Goal: Task Accomplishment & Management: Complete application form

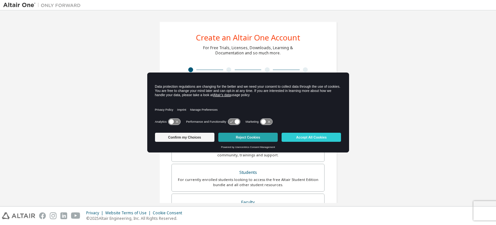
click at [254, 136] on button "Reject Cookies" at bounding box center [247, 137] width 59 height 9
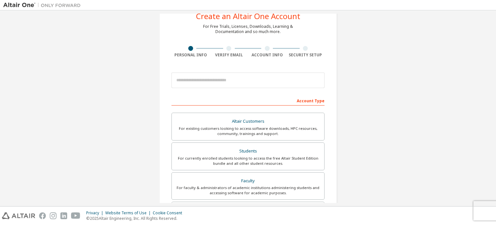
scroll to position [65, 0]
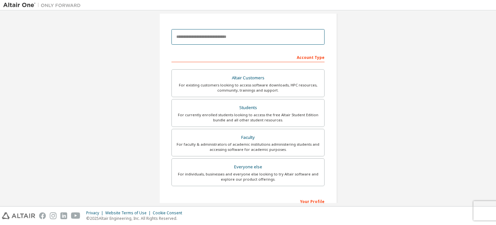
click at [233, 39] on input "email" at bounding box center [248, 37] width 153 height 16
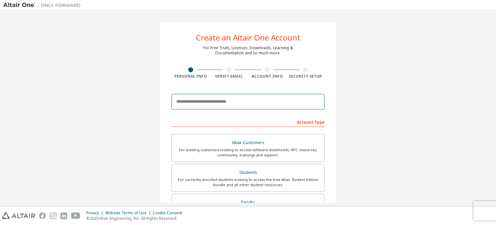
paste input "**********"
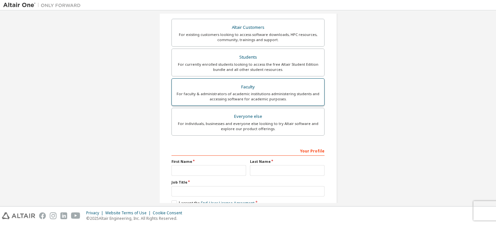
scroll to position [152, 0]
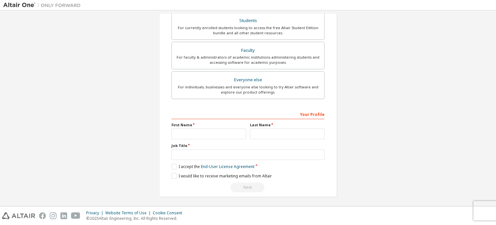
type input "**********"
click at [204, 133] on input "text" at bounding box center [209, 133] width 75 height 11
type input "*"
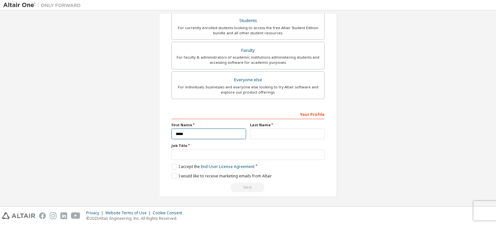
type input "*****"
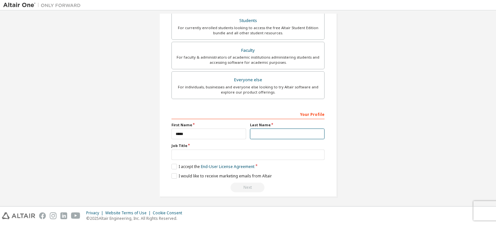
click at [266, 138] on input "text" at bounding box center [287, 133] width 75 height 11
type input "**********"
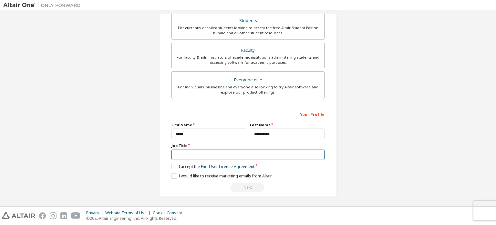
click at [205, 154] on input "text" at bounding box center [248, 154] width 153 height 11
type input "*******"
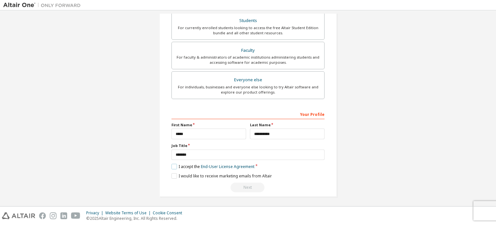
click at [194, 165] on label "I accept the End-User License Agreement" at bounding box center [213, 166] width 83 height 5
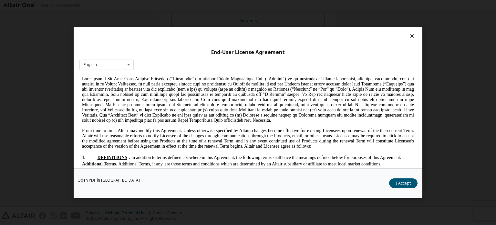
scroll to position [65, 0]
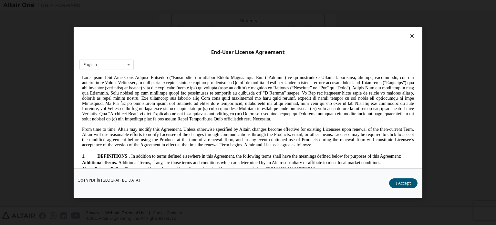
click at [411, 35] on icon at bounding box center [412, 36] width 7 height 6
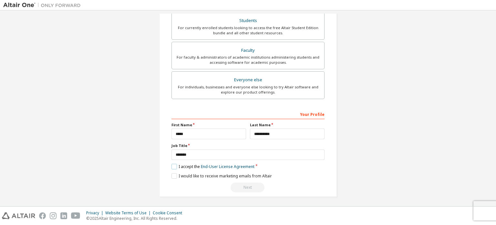
click at [173, 164] on label "I accept the End-User License Agreement" at bounding box center [213, 166] width 83 height 5
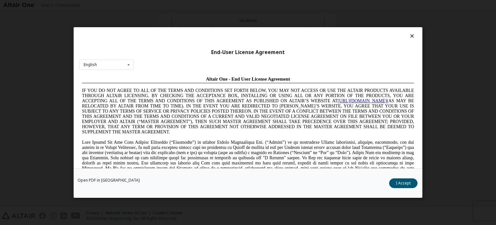
scroll to position [0, 0]
click at [398, 184] on button "I Accept" at bounding box center [403, 183] width 28 height 10
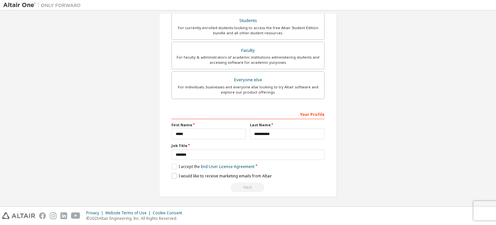
click at [198, 174] on label "I would like to receive marketing emails from Altair" at bounding box center [222, 175] width 101 height 5
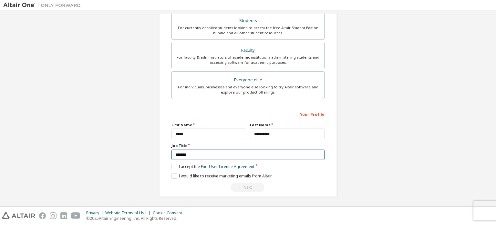
click at [265, 150] on input "*******" at bounding box center [248, 154] width 153 height 11
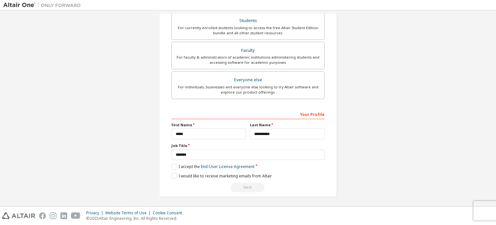
click at [290, 171] on div "**********" at bounding box center [248, 151] width 153 height 84
click at [242, 187] on div "Next" at bounding box center [248, 187] width 153 height 10
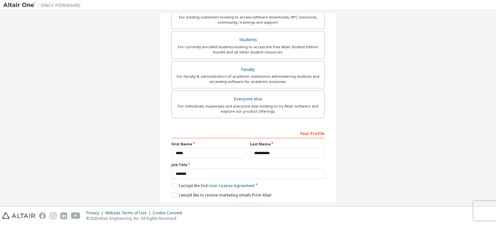
scroll to position [152, 0]
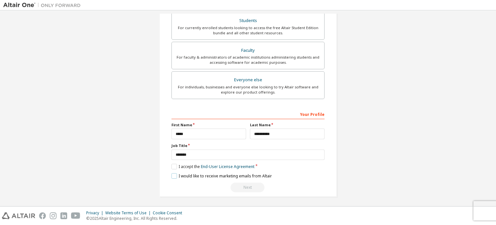
click at [172, 174] on label "I would like to receive marketing emails from Altair" at bounding box center [222, 175] width 101 height 5
click at [172, 165] on label "I accept the End-User License Agreement" at bounding box center [213, 166] width 83 height 5
click at [172, 173] on label "I would like to receive marketing emails from Altair" at bounding box center [222, 175] width 101 height 5
click at [173, 165] on label "I accept the End-User License Agreement" at bounding box center [213, 166] width 83 height 5
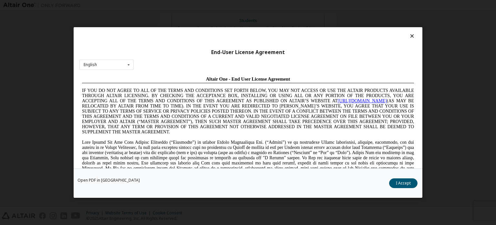
scroll to position [0, 0]
click at [412, 37] on icon at bounding box center [412, 36] width 7 height 6
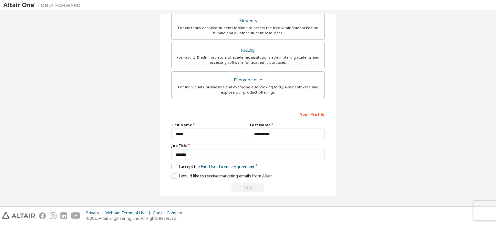
click at [174, 165] on label "I accept the End-User License Agreement" at bounding box center [213, 166] width 83 height 5
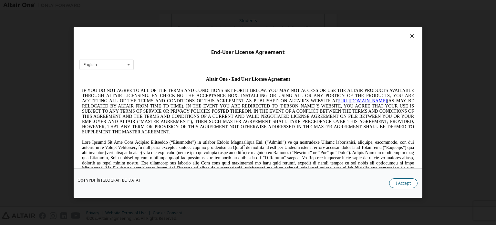
click at [410, 184] on button "I Accept" at bounding box center [403, 183] width 28 height 10
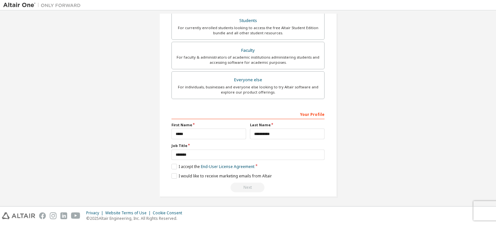
click at [258, 183] on div "Next" at bounding box center [248, 187] width 153 height 10
click at [257, 183] on div "Next" at bounding box center [248, 187] width 153 height 10
click at [264, 175] on label "I would like to receive marketing emails from Altair" at bounding box center [222, 175] width 101 height 5
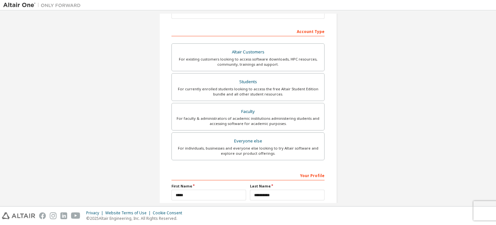
scroll to position [85, 0]
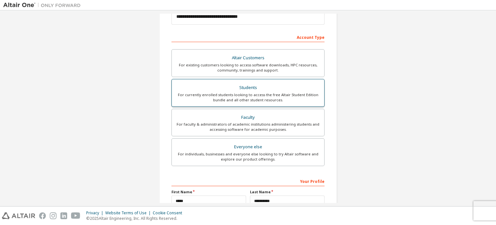
click at [257, 95] on div "For currently enrolled students looking to access the free Altair Student Editi…" at bounding box center [248, 97] width 145 height 10
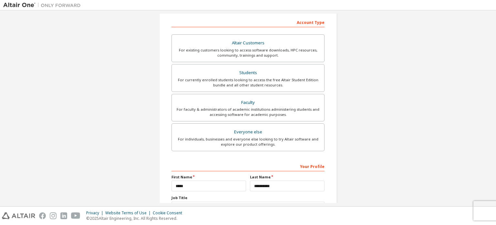
scroll to position [152, 0]
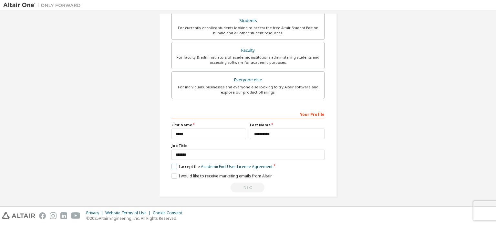
click at [172, 164] on label "I accept the Academic End-User License Agreement" at bounding box center [222, 166] width 101 height 5
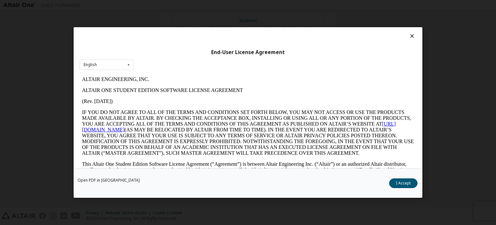
scroll to position [0, 0]
click at [397, 185] on button "I Accept" at bounding box center [403, 183] width 28 height 10
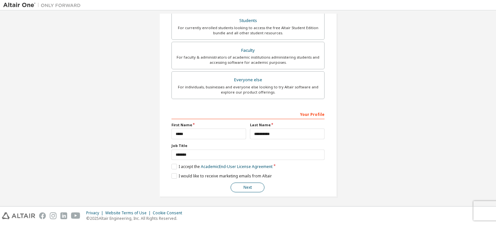
click at [256, 187] on button "Next" at bounding box center [248, 187] width 34 height 10
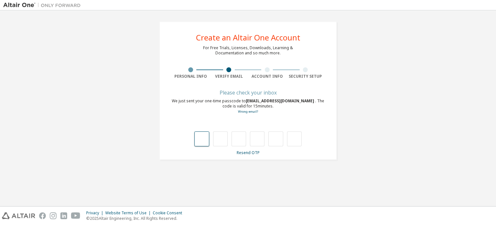
type input "*"
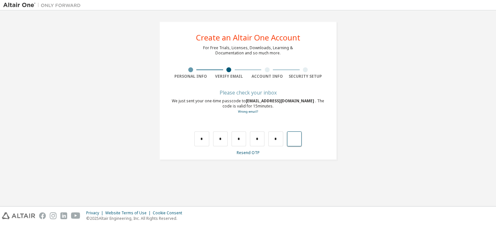
type input "*"
click at [193, 142] on div "Wrong code. Please try again" at bounding box center [248, 132] width 153 height 28
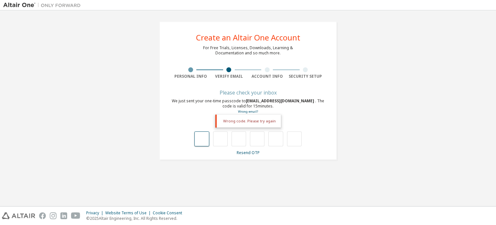
click at [196, 139] on input "text" at bounding box center [202, 138] width 15 height 15
type input "*"
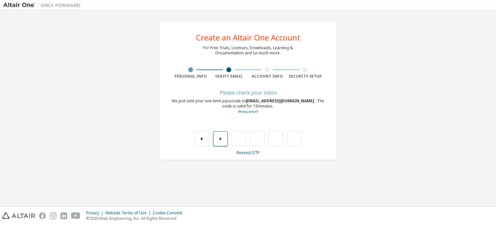
click at [214, 138] on input "*" at bounding box center [220, 138] width 15 height 15
type input "*"
click at [239, 143] on input "*" at bounding box center [239, 138] width 15 height 15
type input "*"
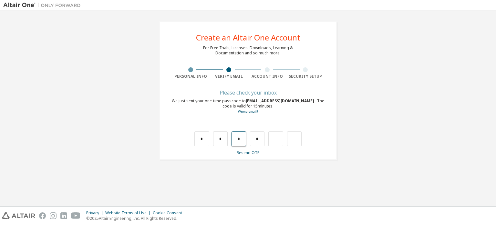
click at [236, 143] on input "*" at bounding box center [239, 138] width 15 height 15
click at [240, 142] on input "text" at bounding box center [239, 138] width 15 height 15
type input "*"
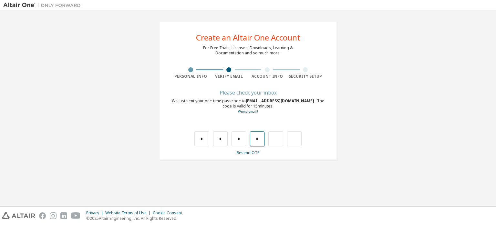
click at [255, 139] on input "*" at bounding box center [257, 138] width 15 height 15
click at [258, 139] on input "*" at bounding box center [257, 138] width 15 height 15
click at [264, 140] on input "text" at bounding box center [257, 138] width 15 height 15
type input "*"
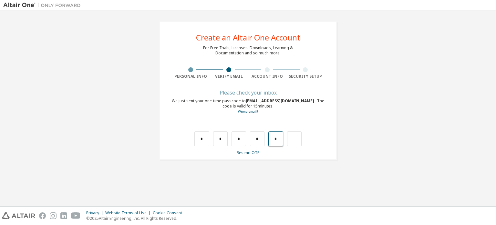
click at [275, 140] on input "*" at bounding box center [276, 138] width 15 height 15
click at [277, 140] on input "*" at bounding box center [276, 138] width 15 height 15
type input "*"
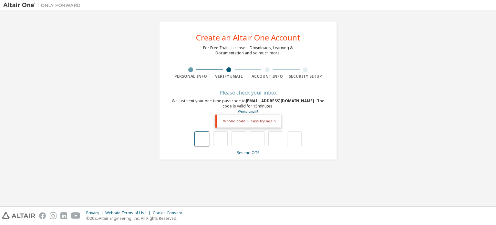
click at [196, 138] on input "text" at bounding box center [202, 138] width 15 height 15
type input "*"
click at [201, 139] on input "*" at bounding box center [202, 138] width 15 height 15
click at [206, 138] on input "*" at bounding box center [202, 138] width 15 height 15
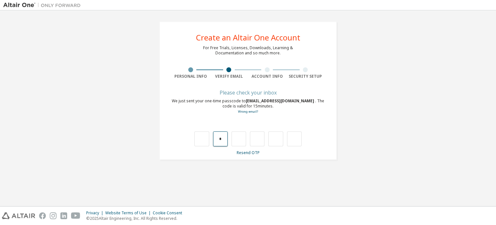
click at [222, 141] on input "*" at bounding box center [220, 138] width 15 height 15
type input "*"
click at [220, 138] on input "*" at bounding box center [220, 138] width 15 height 15
click at [221, 139] on input "*" at bounding box center [220, 138] width 15 height 15
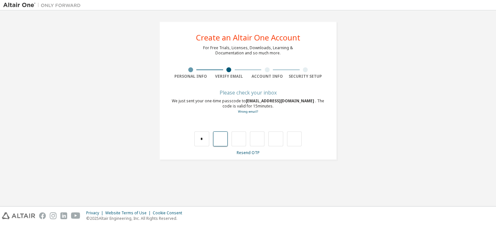
type input "*"
click at [224, 138] on input "*" at bounding box center [220, 138] width 15 height 15
type input "*"
click at [224, 138] on input "*" at bounding box center [220, 138] width 15 height 15
click at [224, 138] on input "text" at bounding box center [220, 138] width 15 height 15
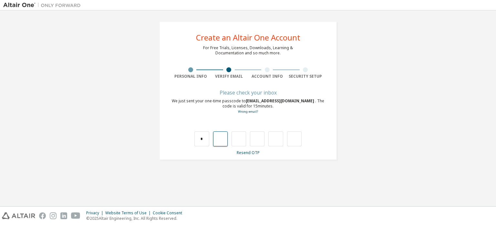
type input "*"
click at [241, 139] on input "*" at bounding box center [239, 138] width 15 height 15
click at [241, 139] on input "text" at bounding box center [239, 138] width 15 height 15
type input "*"
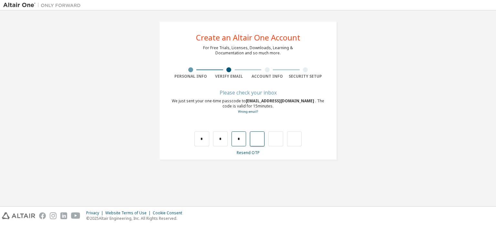
type input "*"
click at [259, 138] on input "*" at bounding box center [257, 138] width 15 height 15
click at [259, 141] on input "text" at bounding box center [257, 138] width 15 height 15
type input "*"
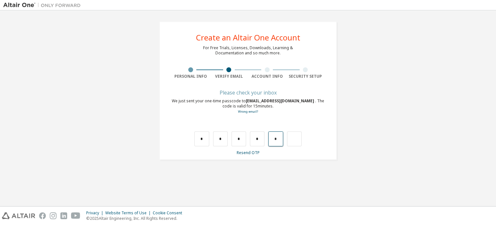
click at [278, 139] on input "*" at bounding box center [276, 138] width 15 height 15
type input "*"
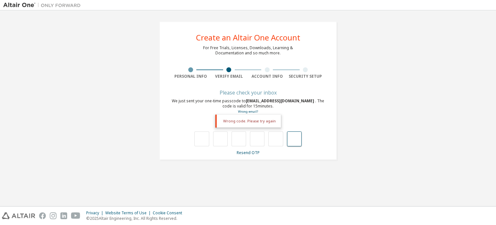
click at [295, 139] on input "text" at bounding box center [294, 138] width 15 height 15
type input "**"
click at [293, 139] on input "text" at bounding box center [294, 138] width 15 height 15
type input "***"
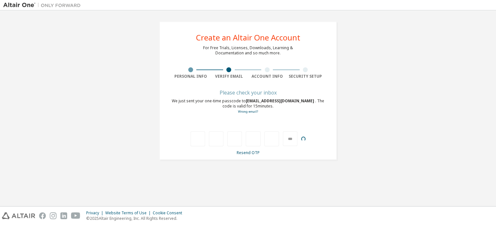
click at [278, 141] on div at bounding box center [272, 138] width 15 height 15
click at [289, 139] on div "***" at bounding box center [290, 138] width 15 height 15
click at [207, 143] on input "text" at bounding box center [202, 138] width 15 height 15
type input "*"
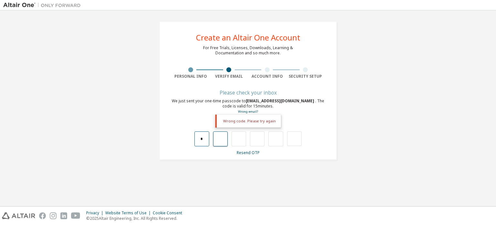
type input "*"
click at [210, 140] on div "* *" at bounding box center [248, 138] width 107 height 15
click at [207, 140] on input "*" at bounding box center [202, 138] width 15 height 15
click at [223, 140] on input "*" at bounding box center [220, 138] width 15 height 15
type input "*"
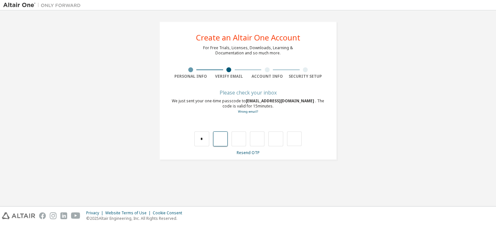
type input "*"
click at [221, 142] on input "*" at bounding box center [220, 138] width 15 height 15
click at [224, 141] on input "text" at bounding box center [220, 138] width 15 height 15
type input "*"
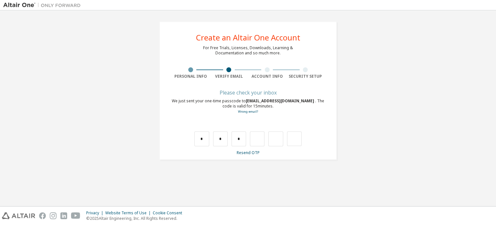
click at [303, 138] on div "* * *" at bounding box center [248, 132] width 153 height 28
click at [297, 137] on input "text" at bounding box center [294, 138] width 15 height 15
type input "*"
click at [281, 136] on input "*" at bounding box center [276, 138] width 15 height 15
click at [257, 140] on input "text" at bounding box center [257, 138] width 15 height 15
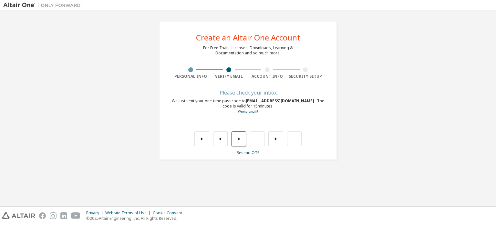
click at [240, 136] on input "*" at bounding box center [239, 138] width 15 height 15
click at [242, 138] on input "text" at bounding box center [239, 138] width 15 height 15
type input "*"
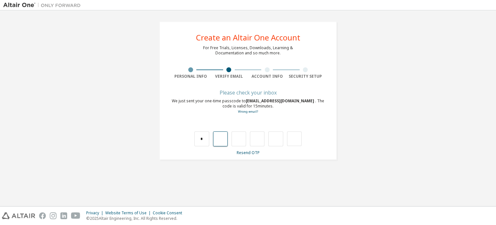
type input "*"
click at [222, 139] on input "*" at bounding box center [220, 138] width 15 height 15
type input "*"
click at [222, 139] on input "*" at bounding box center [220, 138] width 15 height 15
type input "*"
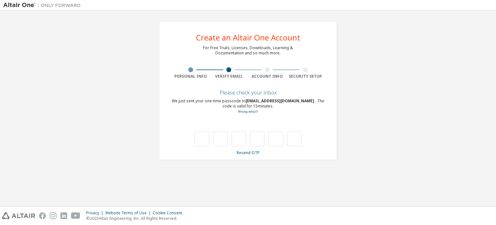
type input "*"
